Goal: Task Accomplishment & Management: Use online tool/utility

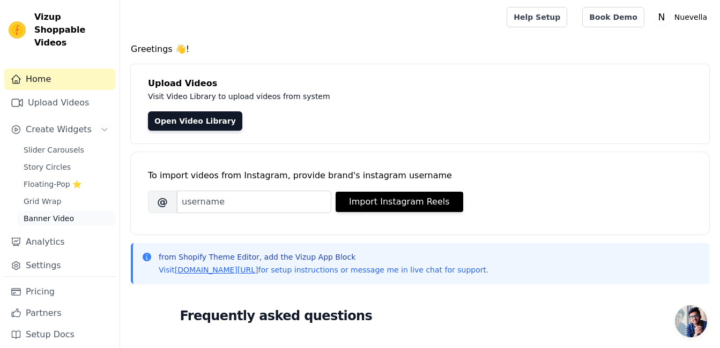
click at [66, 211] on link "Banner Video" at bounding box center [66, 218] width 98 height 15
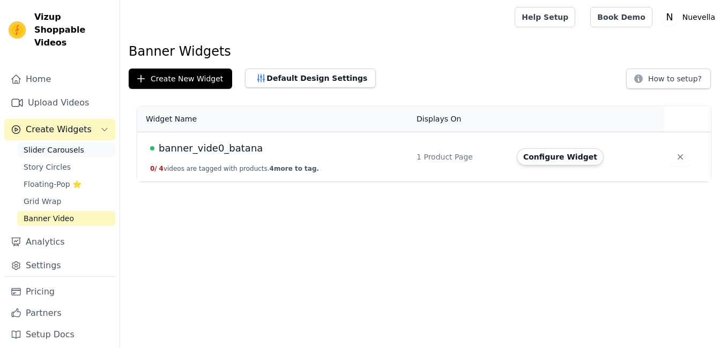
click at [61, 145] on span "Slider Carousels" at bounding box center [54, 150] width 61 height 11
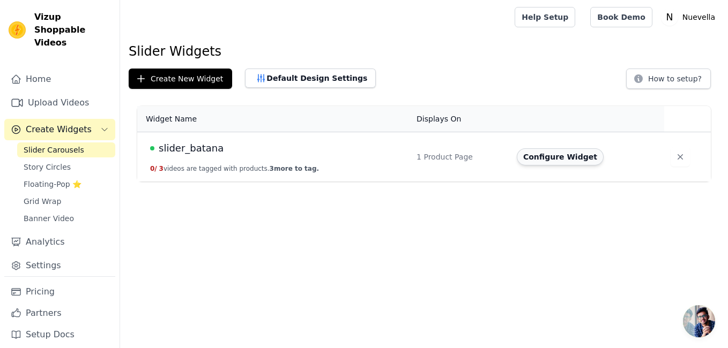
click at [566, 160] on button "Configure Widget" at bounding box center [560, 156] width 87 height 17
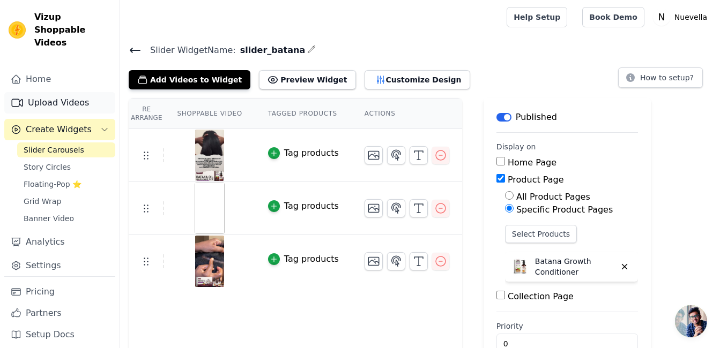
click at [63, 92] on link "Upload Videos" at bounding box center [59, 102] width 111 height 21
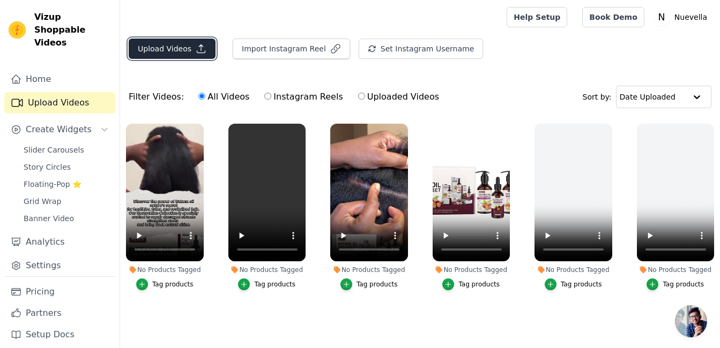
click at [167, 49] on button "Upload Videos" at bounding box center [172, 49] width 87 height 20
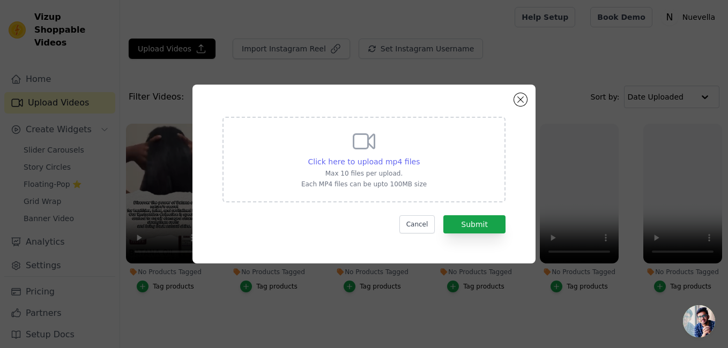
click at [385, 161] on span "Click here to upload mp4 files" at bounding box center [364, 162] width 112 height 9
click at [419, 156] on input "Click here to upload mp4 files Max 10 files per upload. Each MP4 files can be u…" at bounding box center [419, 156] width 1 height 1
type input "C:\fakepath\capcup_video_mydiane_1.mp4"
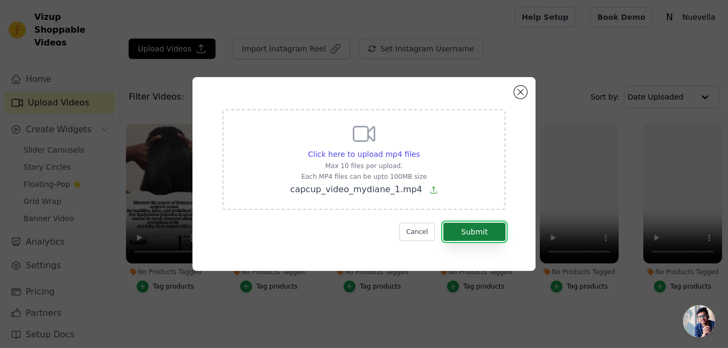
click at [476, 231] on button "Submit" at bounding box center [474, 232] width 62 height 18
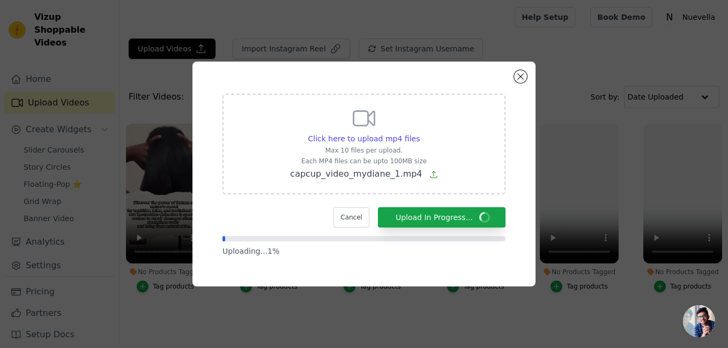
click at [296, 317] on div "Click here to upload mp4 files Max 10 files per upload. Each MP4 files can be u…" at bounding box center [364, 174] width 728 height 348
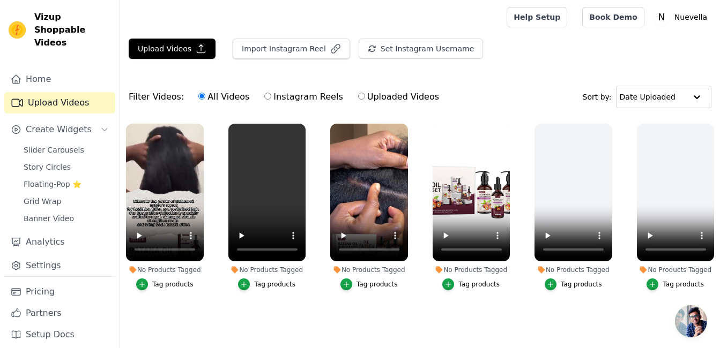
click at [515, 319] on ul "No Products Tagged Tag products No Products Tagged Tag products No Products Tag…" at bounding box center [420, 226] width 600 height 217
click at [56, 123] on span "Create Widgets" at bounding box center [59, 129] width 66 height 13
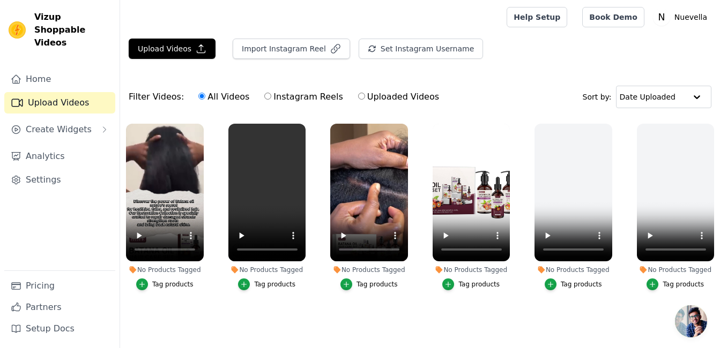
click at [52, 92] on link "Upload Videos" at bounding box center [59, 102] width 111 height 21
click at [58, 123] on span "Create Widgets" at bounding box center [59, 129] width 66 height 13
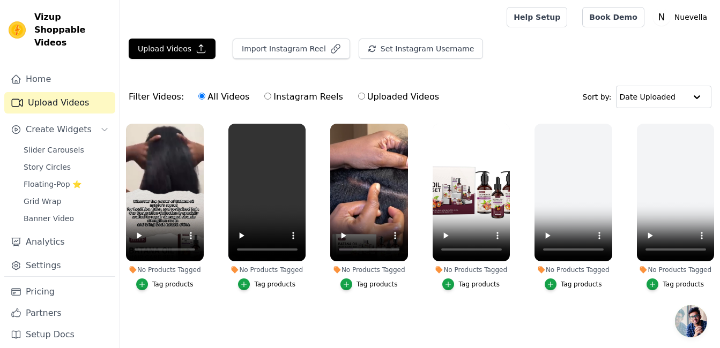
click at [59, 92] on link "Upload Videos" at bounding box center [59, 102] width 111 height 21
click at [179, 50] on button "Upload Videos" at bounding box center [172, 49] width 87 height 20
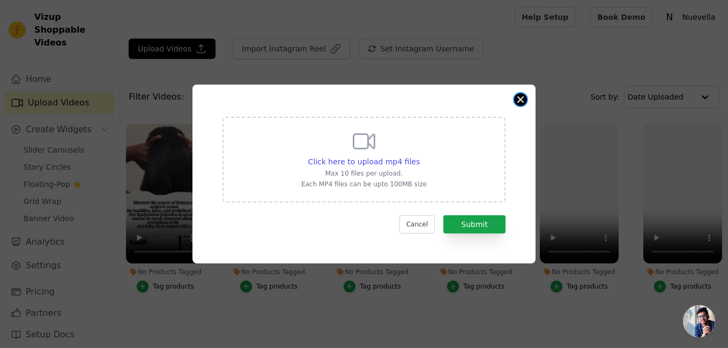
click at [518, 99] on button "Close modal" at bounding box center [520, 99] width 13 height 13
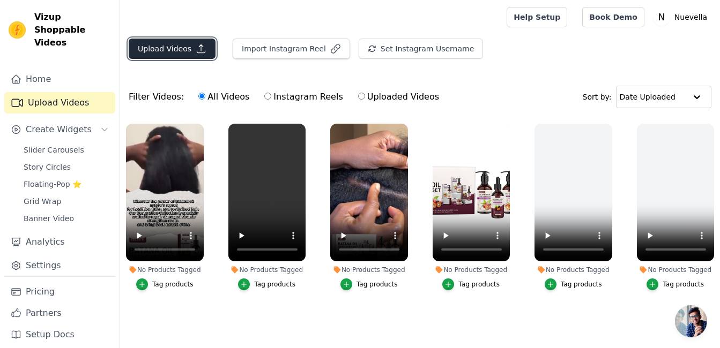
click at [158, 46] on button "Upload Videos" at bounding box center [172, 49] width 87 height 20
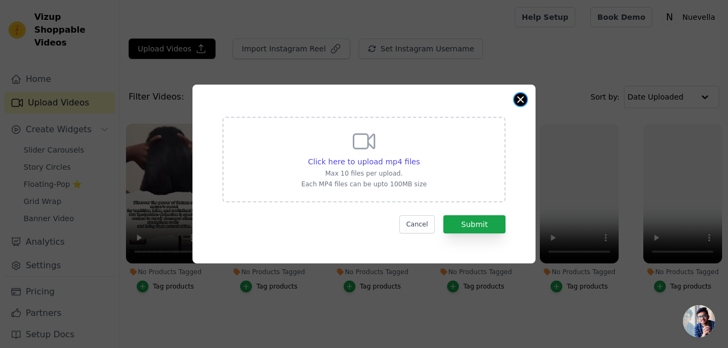
click at [524, 96] on button "Close modal" at bounding box center [520, 99] width 13 height 13
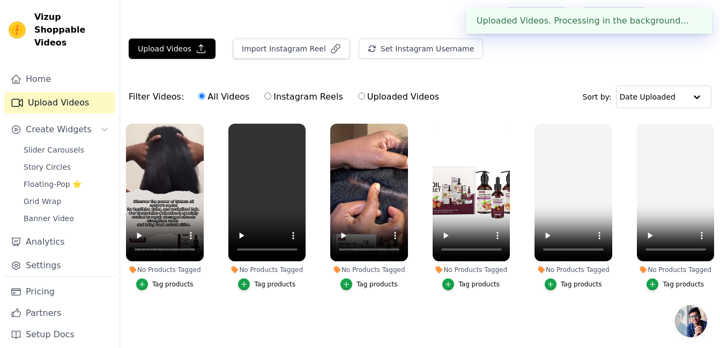
click at [616, 23] on div "Uploaded Videos. Processing in the background... ✖" at bounding box center [589, 21] width 246 height 26
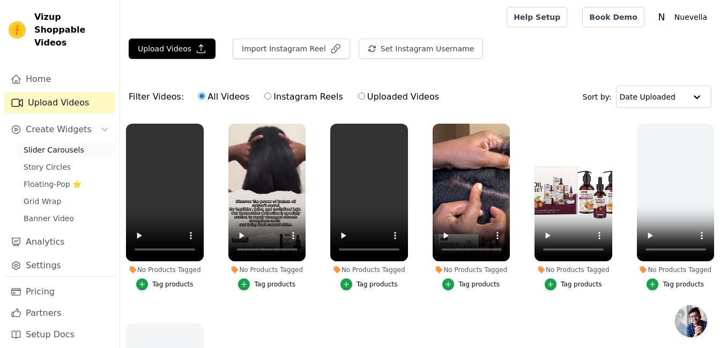
click at [56, 145] on span "Slider Carousels" at bounding box center [54, 150] width 61 height 11
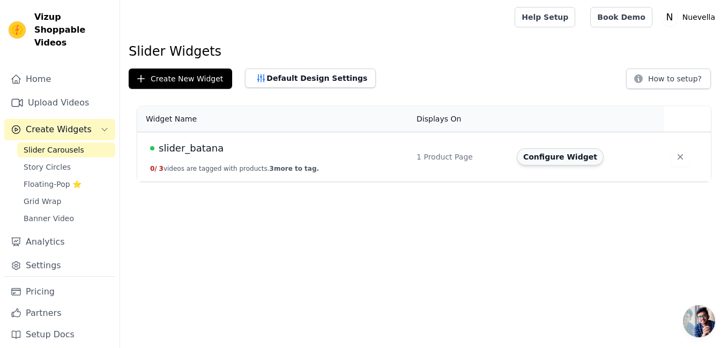
click at [549, 161] on button "Configure Widget" at bounding box center [560, 156] width 87 height 17
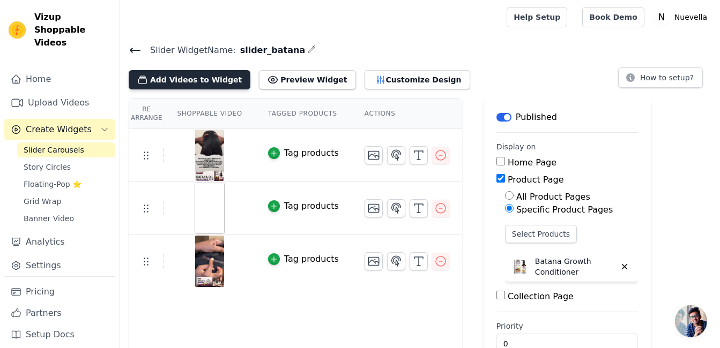
click at [199, 86] on button "Add Videos to Widget" at bounding box center [190, 79] width 122 height 19
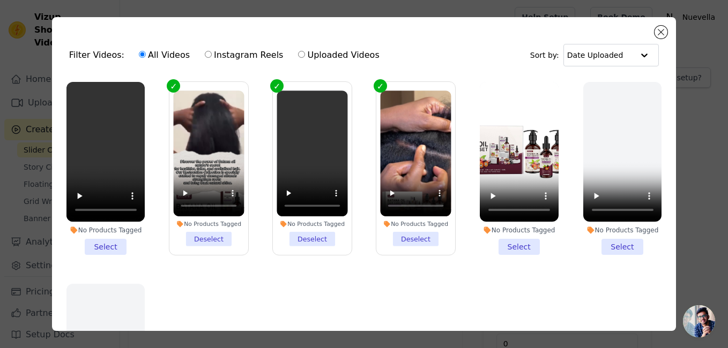
click at [101, 244] on li "No Products Tagged Select" at bounding box center [105, 168] width 79 height 173
click at [0, 0] on input "No Products Tagged Select" at bounding box center [0, 0] width 0 height 0
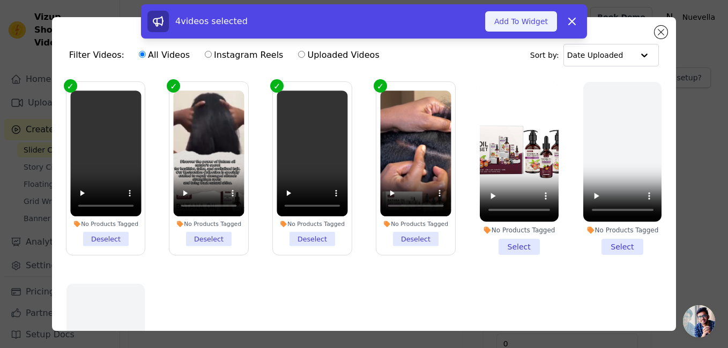
click at [526, 24] on button "Add To Widget" at bounding box center [521, 21] width 72 height 20
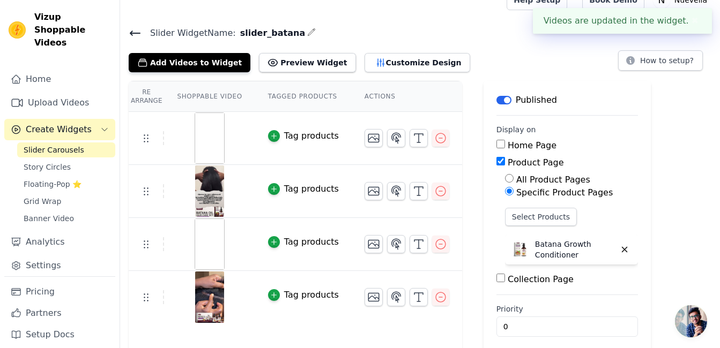
scroll to position [27, 0]
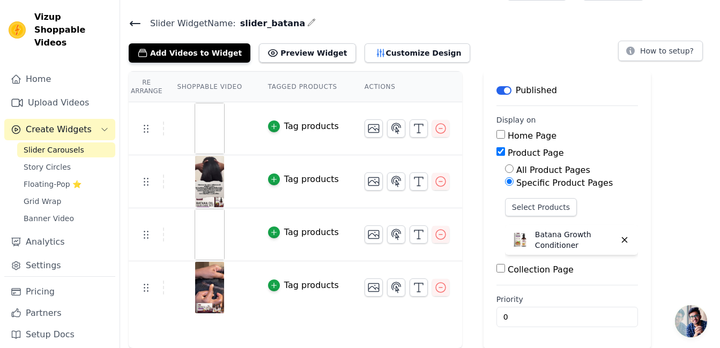
click at [206, 131] on img at bounding box center [210, 128] width 30 height 51
click at [210, 132] on img at bounding box center [210, 128] width 30 height 51
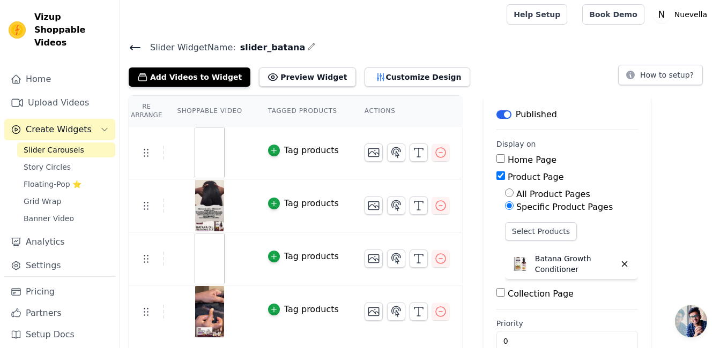
scroll to position [0, 0]
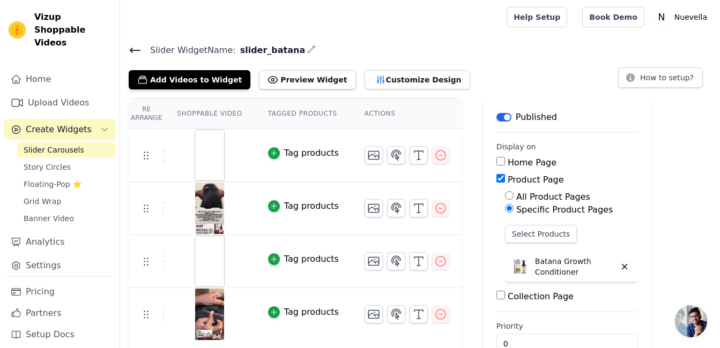
click at [205, 159] on img at bounding box center [210, 155] width 30 height 51
click at [144, 156] on icon at bounding box center [145, 155] width 13 height 13
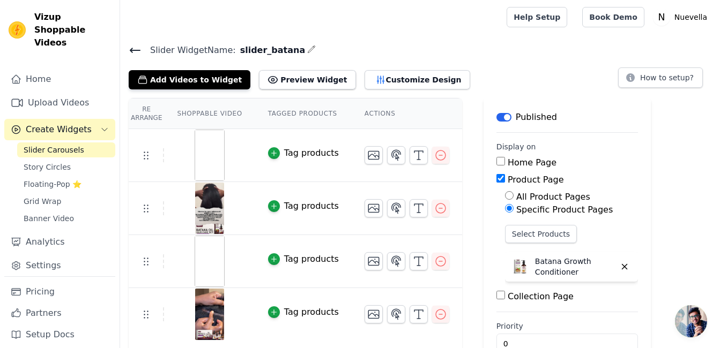
click at [296, 152] on div "Tag products" at bounding box center [311, 153] width 55 height 13
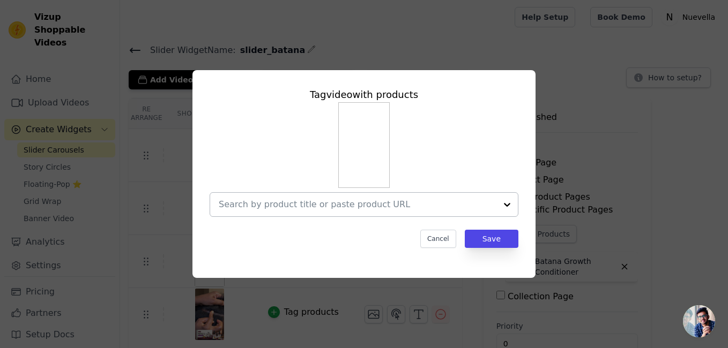
click at [378, 208] on input "text" at bounding box center [358, 204] width 278 height 13
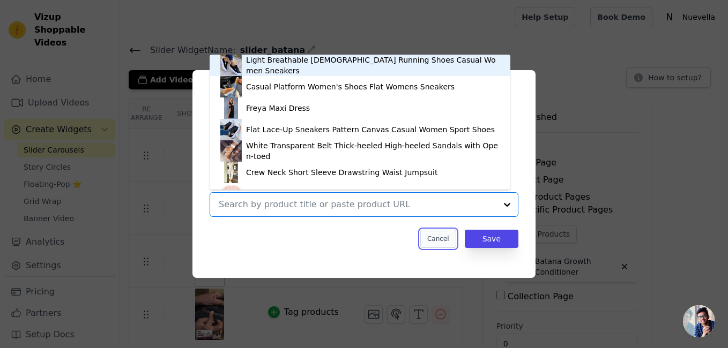
click at [442, 241] on button "Cancel" at bounding box center [438, 239] width 36 height 18
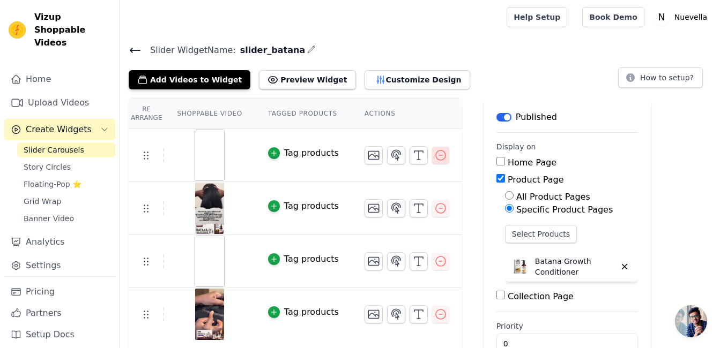
click at [434, 158] on icon "button" at bounding box center [440, 155] width 13 height 13
click at [434, 155] on icon "button" at bounding box center [440, 155] width 13 height 13
click at [434, 156] on icon "button" at bounding box center [440, 155] width 13 height 13
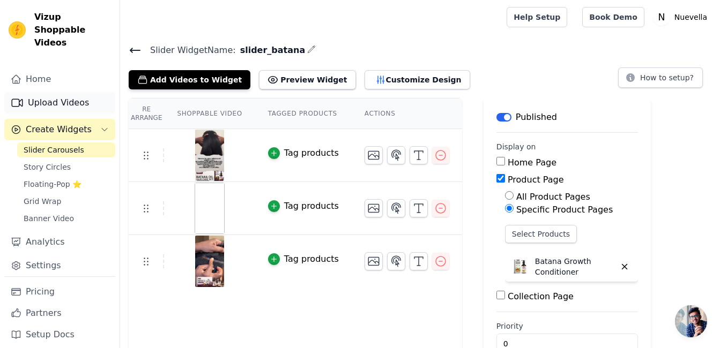
click at [57, 92] on link "Upload Videos" at bounding box center [59, 102] width 111 height 21
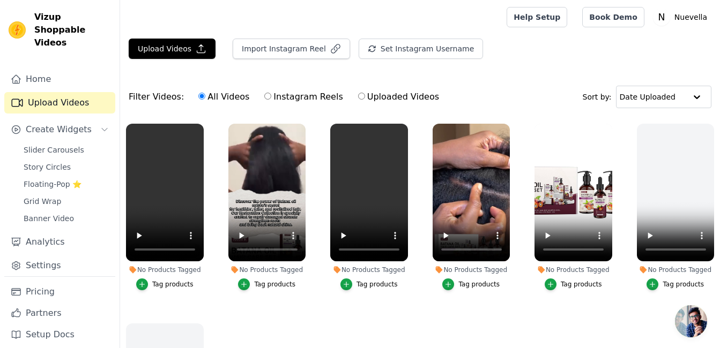
click at [226, 303] on ul "No Products Tagged Tag products No Products Tagged Tag products No Products Tag…" at bounding box center [420, 275] width 600 height 314
click at [168, 47] on button "Upload Videos" at bounding box center [172, 49] width 87 height 20
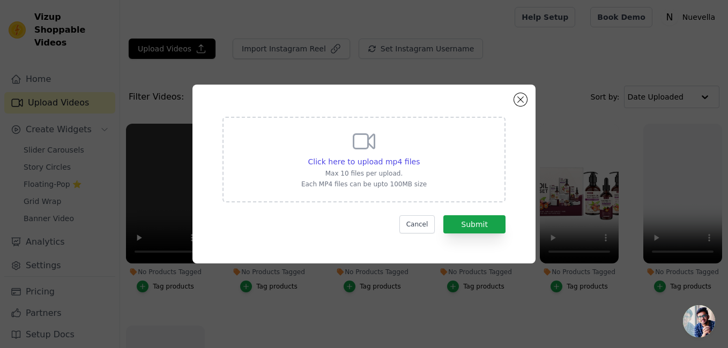
click at [344, 147] on div "Click here to upload mp4 files Max 10 files per upload. Each MP4 files can be u…" at bounding box center [363, 159] width 125 height 60
click at [419, 156] on input "Click here to upload mp4 files Max 10 files per upload. Each MP4 files can be u…" at bounding box center [419, 156] width 1 height 1
type input "C:\fakepath\capcup_video_mydiane_1.mp4"
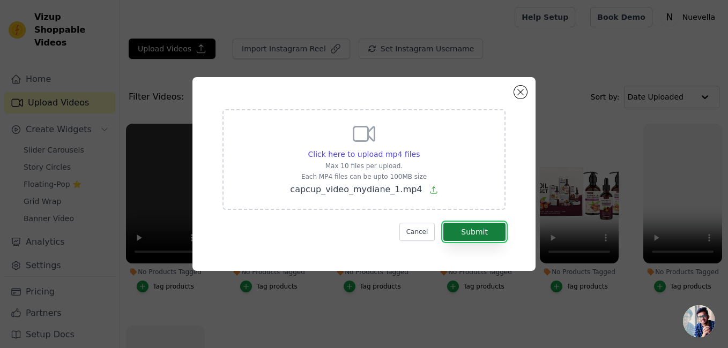
click at [477, 229] on button "Submit" at bounding box center [474, 232] width 62 height 18
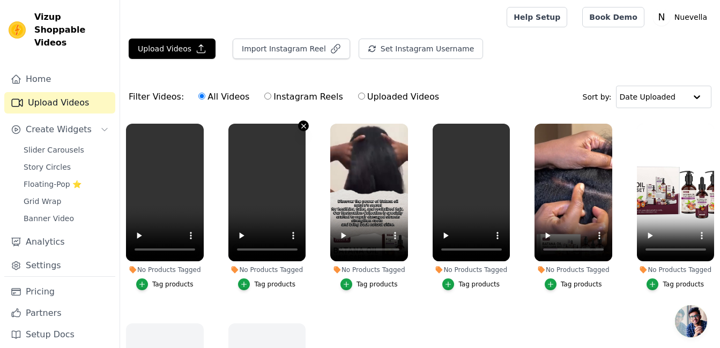
click at [302, 125] on icon "button" at bounding box center [303, 126] width 4 height 4
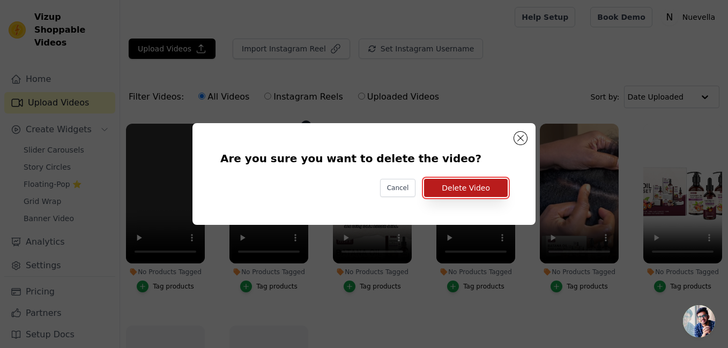
click at [464, 189] on button "Delete Video" at bounding box center [466, 188] width 84 height 18
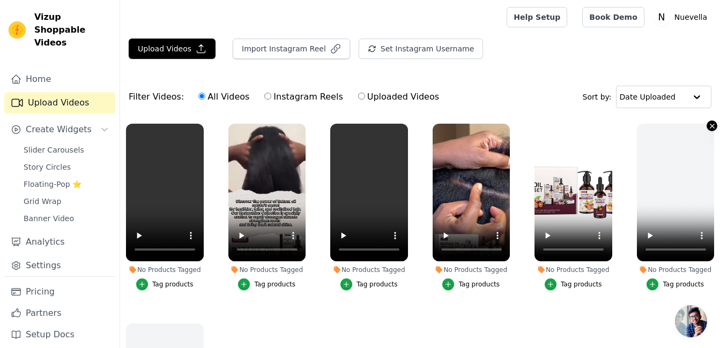
click at [708, 125] on icon "button" at bounding box center [712, 126] width 8 height 8
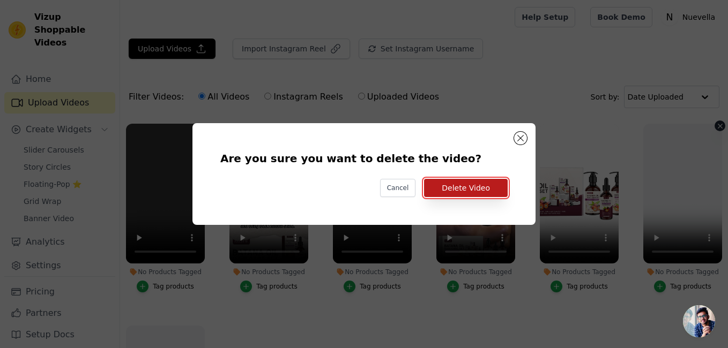
click at [485, 182] on button "Delete Video" at bounding box center [466, 188] width 84 height 18
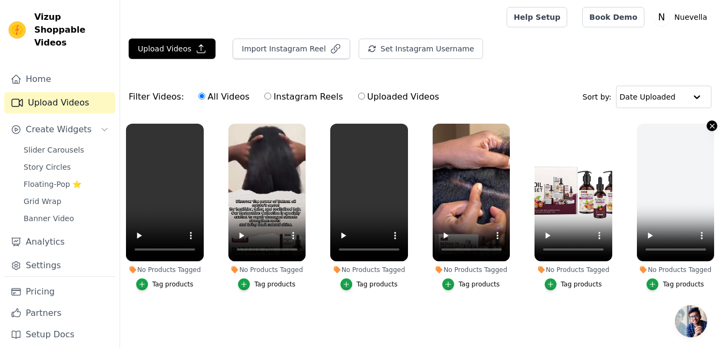
click at [712, 126] on icon "button" at bounding box center [712, 126] width 8 height 8
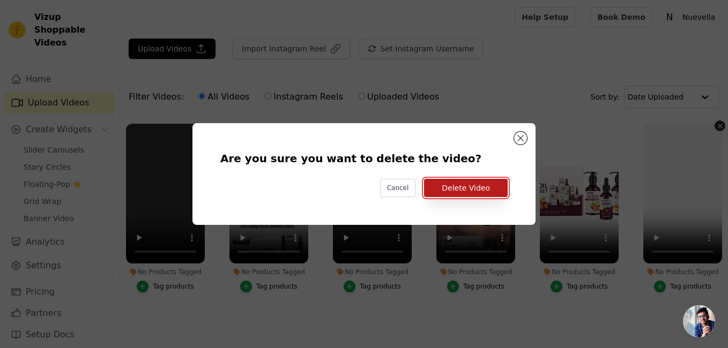
click at [474, 185] on button "Delete Video" at bounding box center [466, 188] width 84 height 18
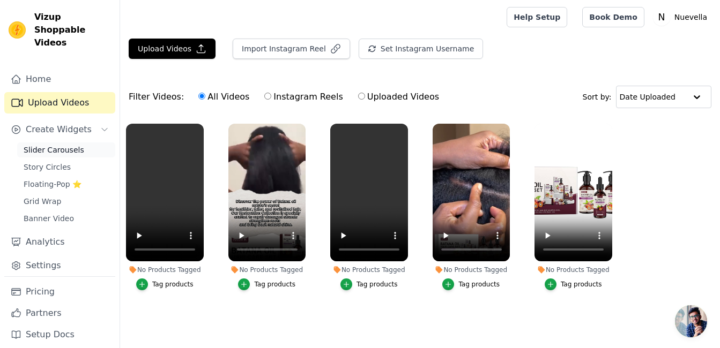
click at [57, 145] on span "Slider Carousels" at bounding box center [54, 150] width 61 height 11
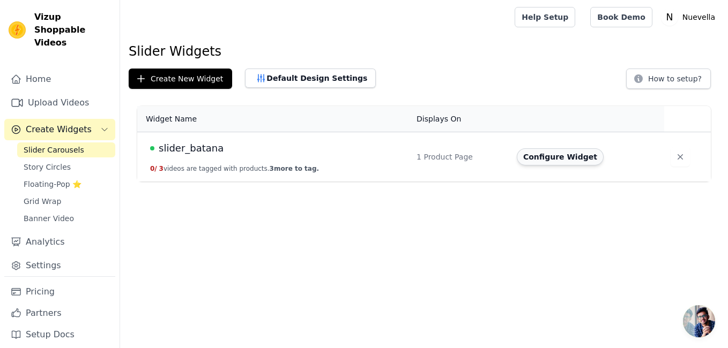
click at [574, 158] on button "Configure Widget" at bounding box center [560, 156] width 87 height 17
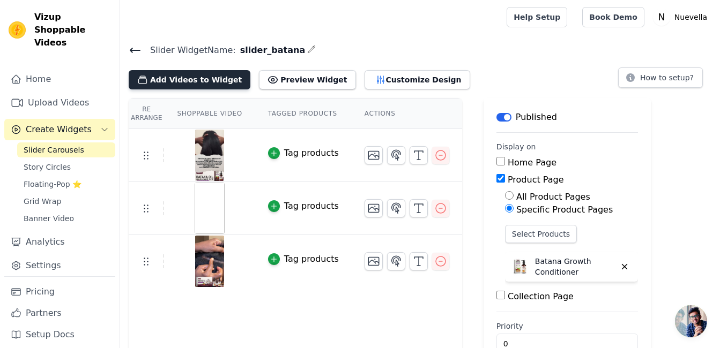
click at [192, 83] on button "Add Videos to Widget" at bounding box center [190, 79] width 122 height 19
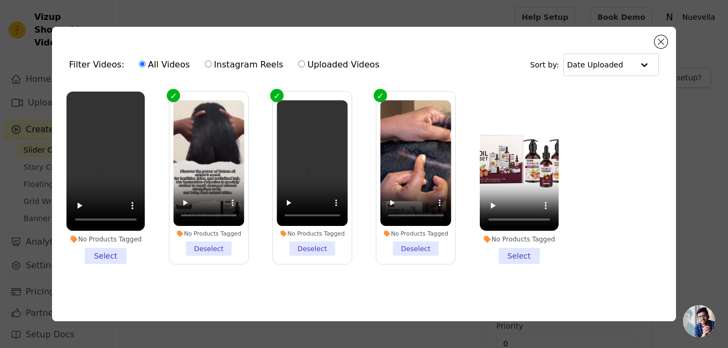
click at [109, 249] on li "No Products Tagged Select" at bounding box center [105, 178] width 79 height 173
click at [0, 0] on input "No Products Tagged Select" at bounding box center [0, 0] width 0 height 0
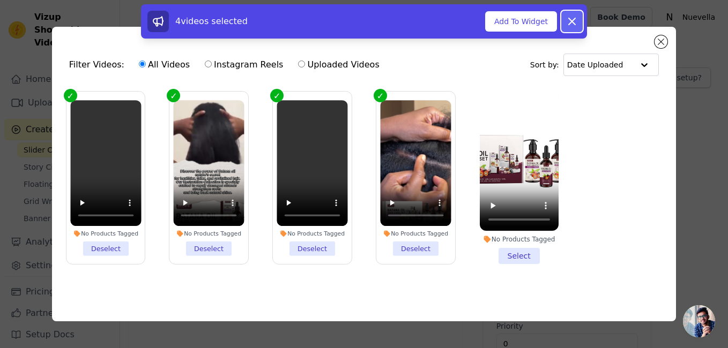
click at [574, 20] on icon at bounding box center [571, 21] width 13 height 13
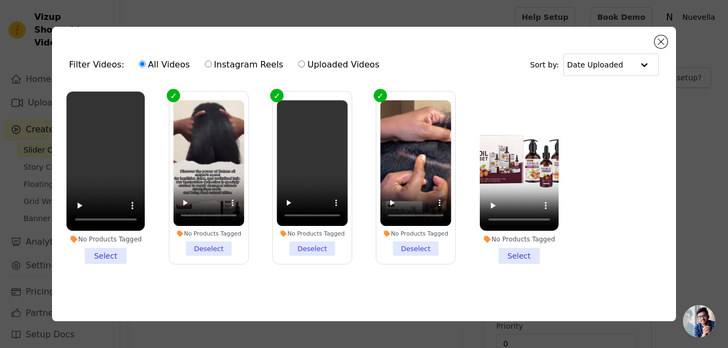
click at [682, 47] on div "Filter Videos: All Videos Instagram Reels Uploaded Videos Sort by: Date Uploade…" at bounding box center [363, 175] width 693 height 330
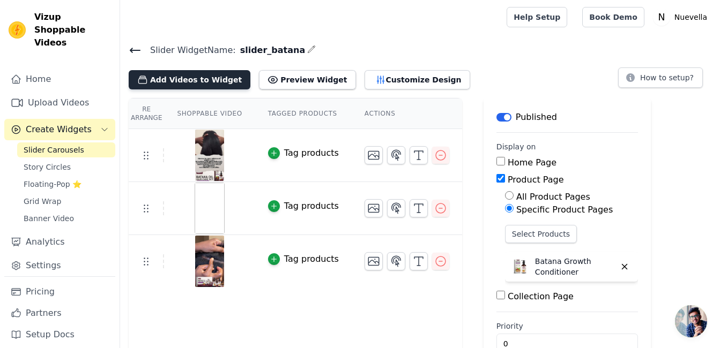
click at [190, 77] on button "Add Videos to Widget" at bounding box center [190, 79] width 122 height 19
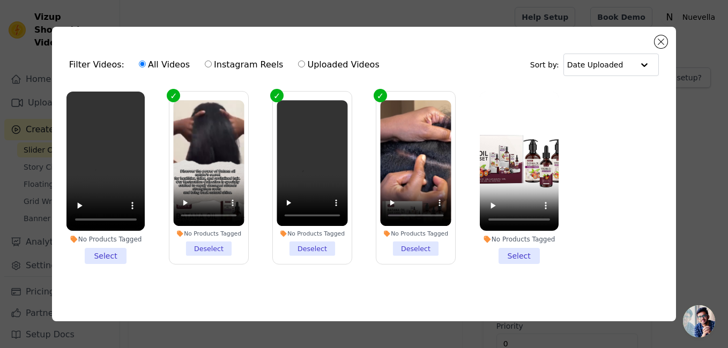
click at [104, 252] on li "No Products Tagged Select" at bounding box center [105, 178] width 79 height 173
click at [0, 0] on input "No Products Tagged Select" at bounding box center [0, 0] width 0 height 0
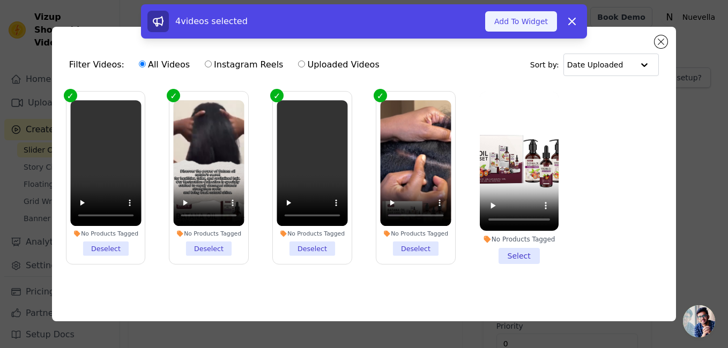
click at [528, 24] on button "Add To Widget" at bounding box center [521, 21] width 72 height 20
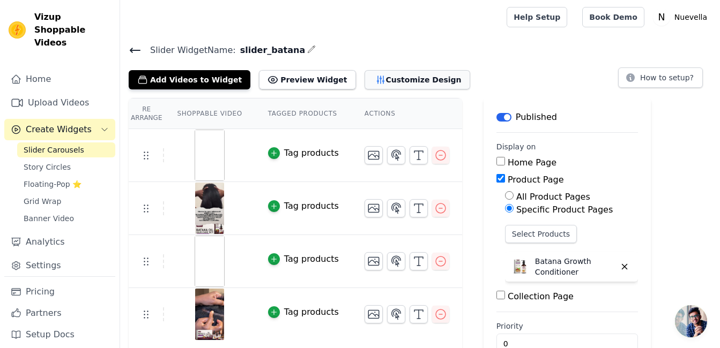
click at [388, 81] on button "Customize Design" at bounding box center [417, 79] width 106 height 19
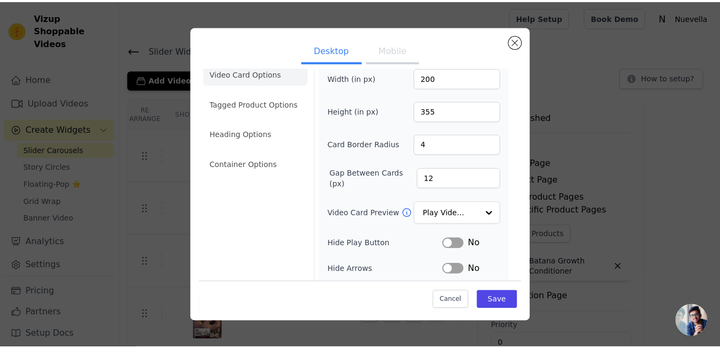
scroll to position [2, 0]
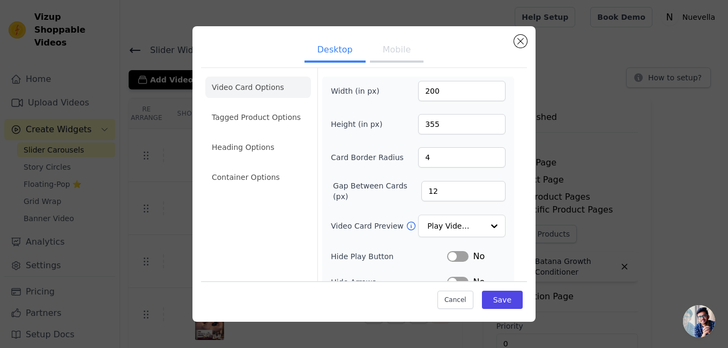
click at [391, 51] on button "Mobile" at bounding box center [397, 51] width 54 height 24
click at [522, 44] on button "Close modal" at bounding box center [520, 41] width 13 height 13
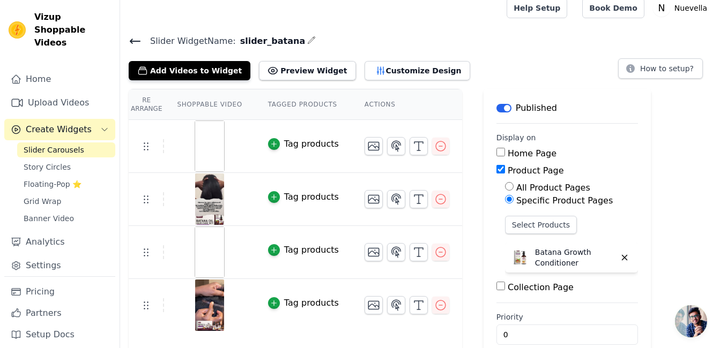
scroll to position [0, 0]
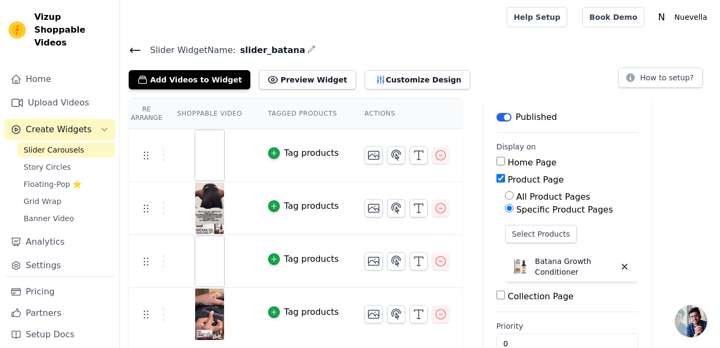
click at [53, 145] on span "Slider Carousels" at bounding box center [54, 150] width 61 height 11
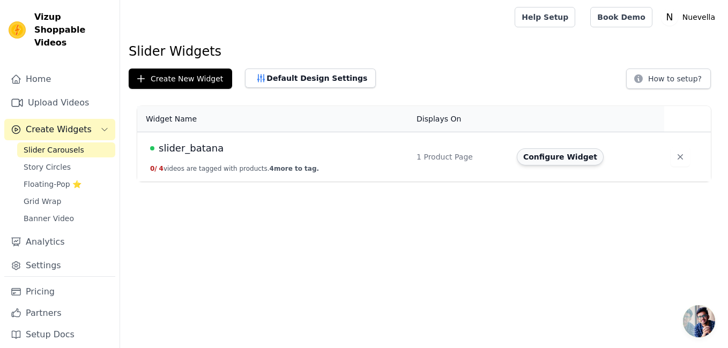
click at [558, 154] on button "Configure Widget" at bounding box center [560, 156] width 87 height 17
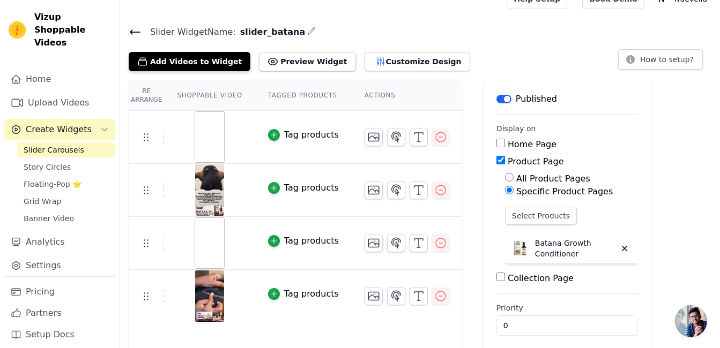
scroll to position [27, 0]
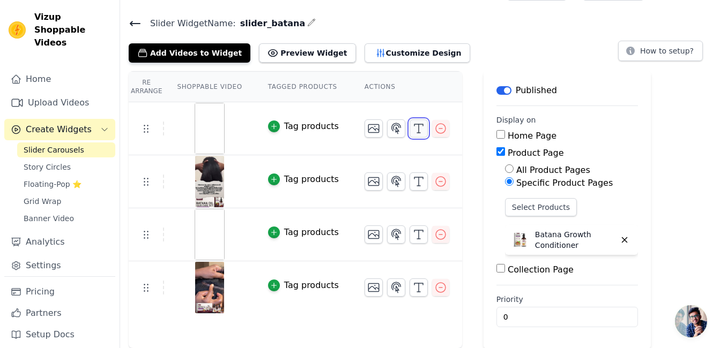
click at [412, 129] on icon "button" at bounding box center [418, 128] width 13 height 13
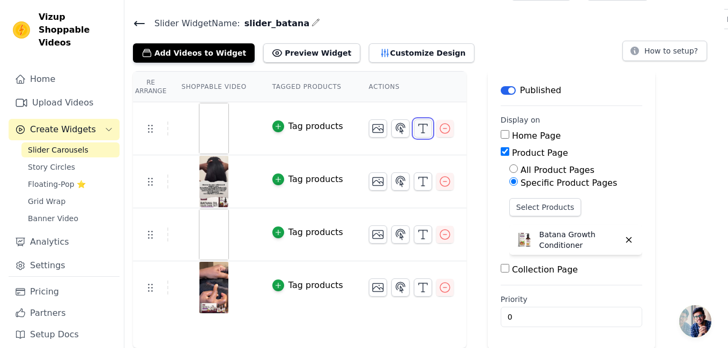
scroll to position [0, 0]
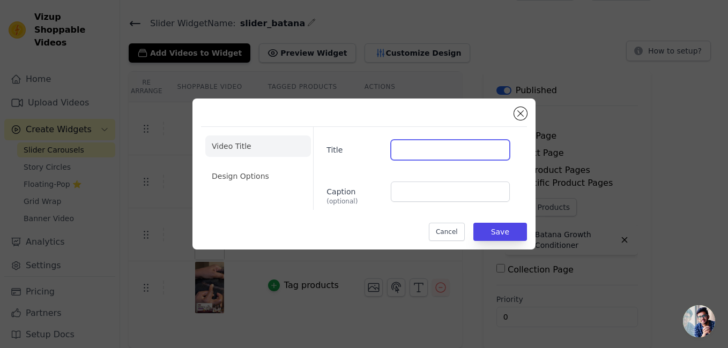
click at [427, 154] on input "Title" at bounding box center [450, 150] width 119 height 20
paste input "Join 120,000+ Happy Customers"
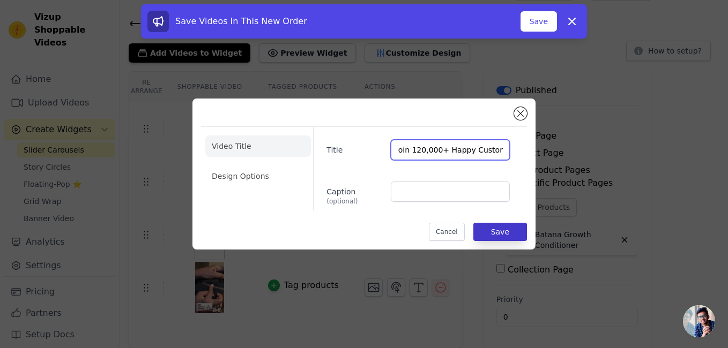
type input "Join 120,000+ Happy Customers"
click at [493, 231] on button "Save" at bounding box center [500, 232] width 54 height 18
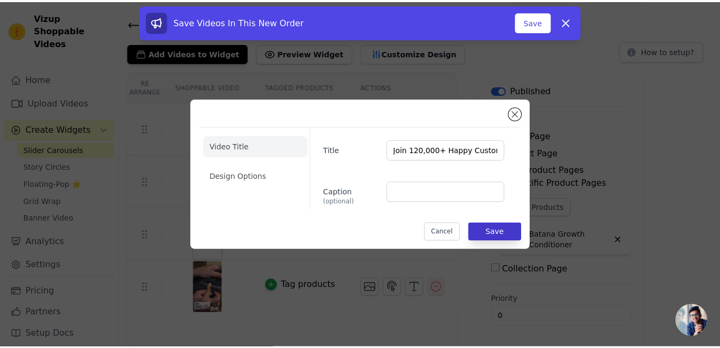
scroll to position [27, 0]
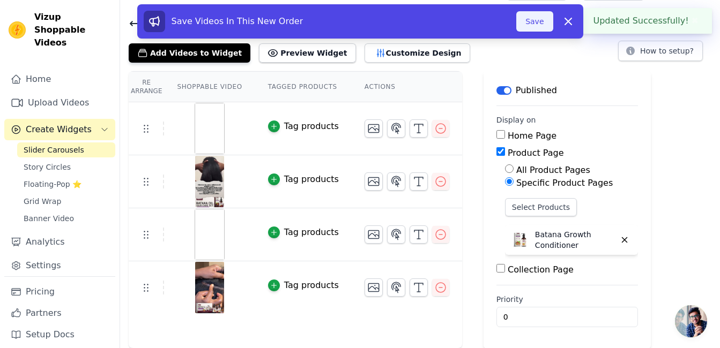
click at [538, 22] on button "Save" at bounding box center [534, 21] width 36 height 20
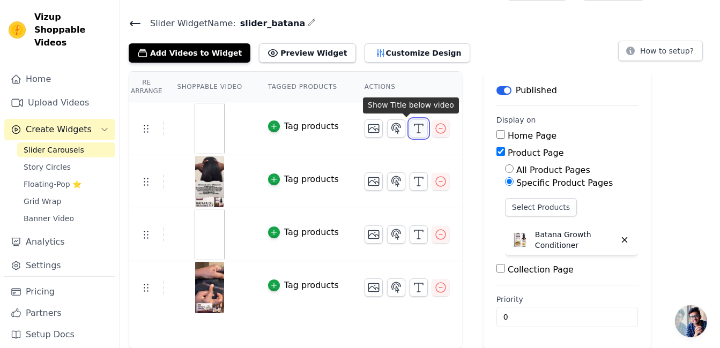
click at [412, 133] on icon "button" at bounding box center [418, 128] width 13 height 13
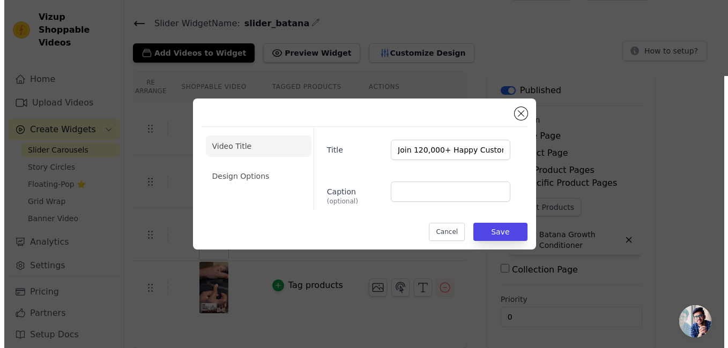
scroll to position [0, 0]
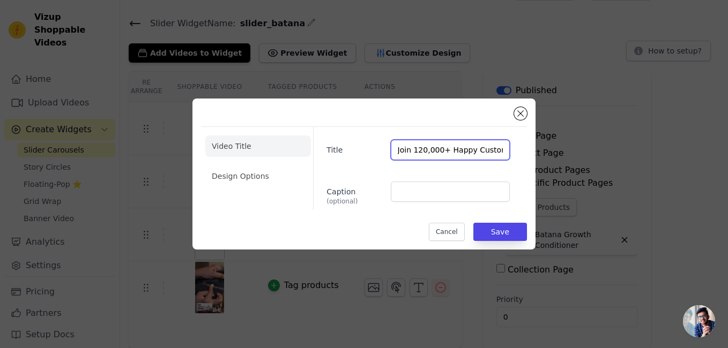
click at [438, 153] on input "Join 120,000+ Happy Customers" at bounding box center [450, 150] width 119 height 20
paste input "a Community of"
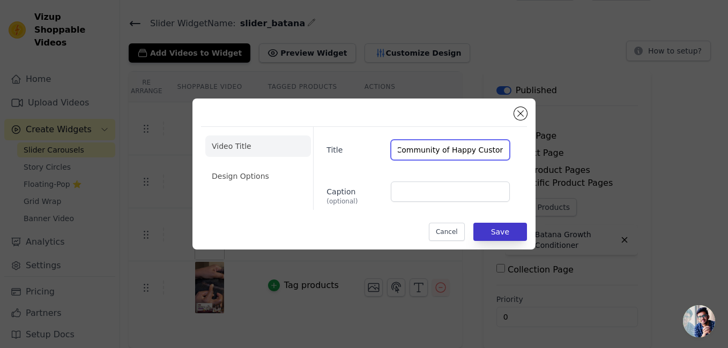
type input "Join a Community of Happy Customers"
click at [508, 232] on button "Save" at bounding box center [500, 232] width 54 height 18
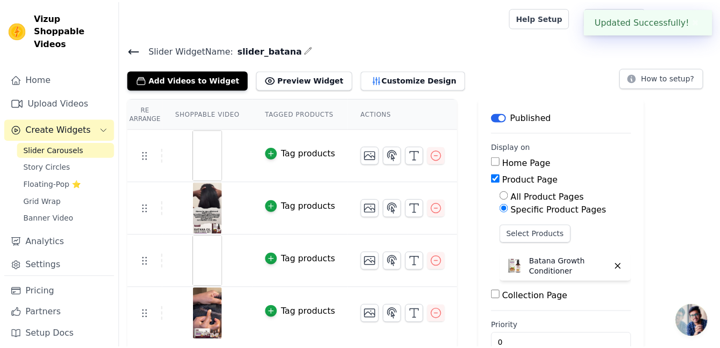
scroll to position [27, 0]
